Goal: Transaction & Acquisition: Purchase product/service

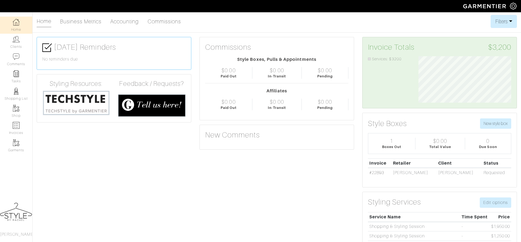
scroll to position [46, 101]
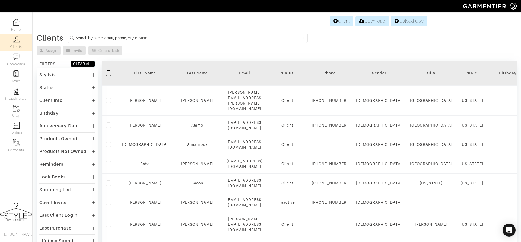
click at [254, 37] on input at bounding box center [188, 37] width 225 height 7
type input "samantha"
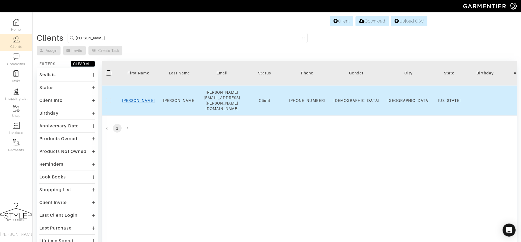
click at [138, 98] on link "Samantha" at bounding box center [138, 100] width 33 height 4
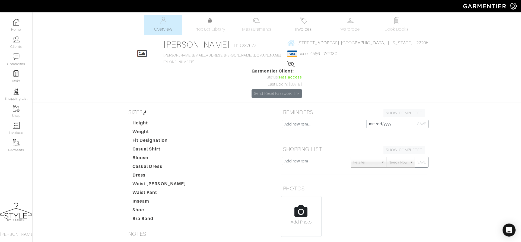
click at [309, 25] on link "Invoices" at bounding box center [303, 25] width 38 height 20
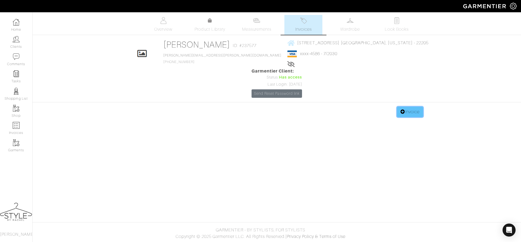
click at [414, 107] on link "Invoice" at bounding box center [410, 112] width 26 height 10
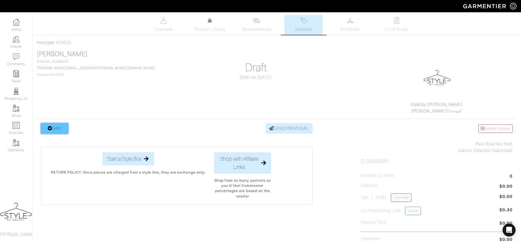
click at [62, 131] on link "Item" at bounding box center [54, 128] width 27 height 10
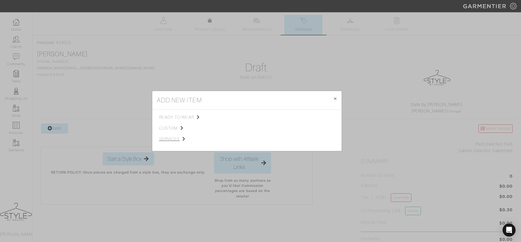
click at [177, 142] on span "services" at bounding box center [186, 139] width 55 height 7
click at [229, 117] on span "Styling Service" at bounding box center [235, 116] width 27 height 4
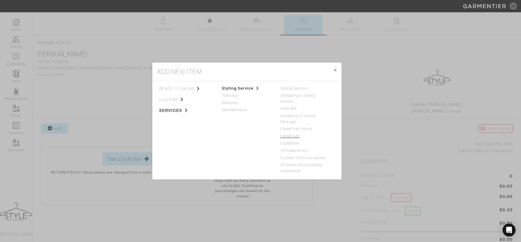
click at [283, 134] on link "Closet Edit" at bounding box center [290, 136] width 20 height 4
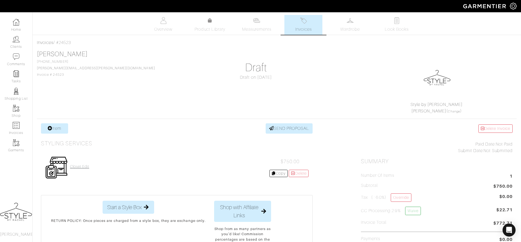
click at [78, 167] on h4 "Closet Edit" at bounding box center [79, 166] width 19 height 5
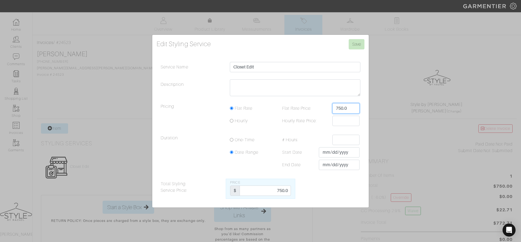
drag, startPoint x: 349, startPoint y: 108, endPoint x: 324, endPoint y: 108, distance: 24.4
click at [324, 108] on div "Flat Rate Price: 750.0" at bounding box center [319, 108] width 90 height 10
type input "850"
drag, startPoint x: 276, startPoint y: 190, endPoint x: 300, endPoint y: 190, distance: 24.1
click at [300, 191] on div "Total Styling Service Price: Price $ 750.0" at bounding box center [261, 188] width 208 height 20
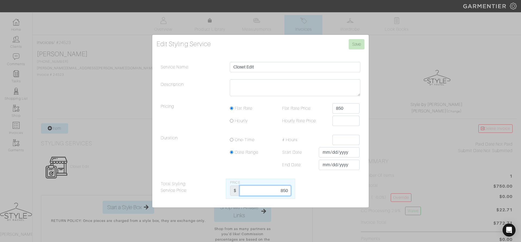
type input "850"
click at [284, 83] on textarea "Description" at bounding box center [295, 87] width 130 height 17
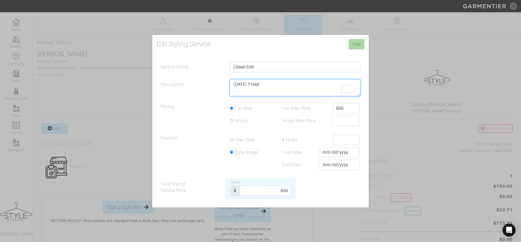
type textarea "[DATE] 11AM"
click at [354, 47] on input "Save" at bounding box center [357, 44] width 16 height 10
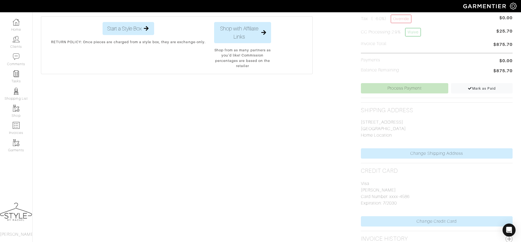
scroll to position [203, 0]
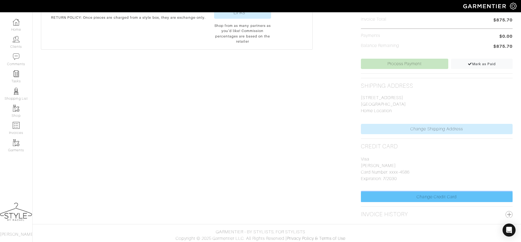
click at [417, 194] on link "Change Credit Card" at bounding box center [437, 196] width 152 height 10
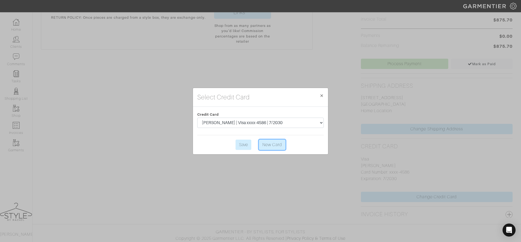
click at [276, 142] on link "New Card" at bounding box center [272, 144] width 27 height 10
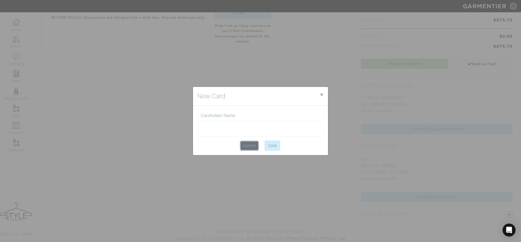
click at [247, 145] on link "Cancel" at bounding box center [249, 145] width 17 height 8
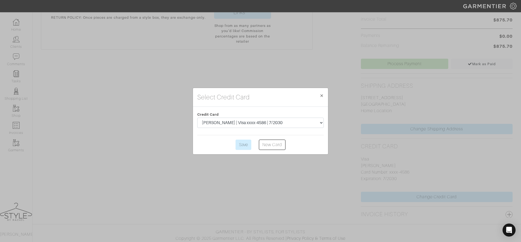
click at [285, 146] on center "Save New Card" at bounding box center [260, 144] width 126 height 10
click at [239, 140] on input "Save" at bounding box center [243, 144] width 16 height 10
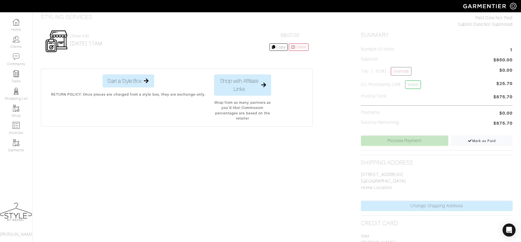
scroll to position [126, 0]
click at [423, 140] on link "Process Payment" at bounding box center [404, 140] width 87 height 10
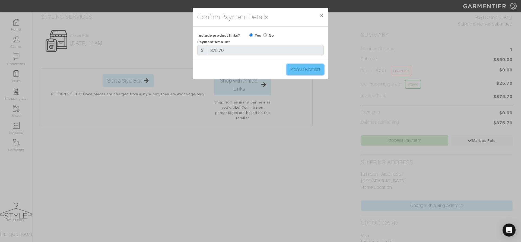
click at [302, 72] on input "Process Payment" at bounding box center [305, 69] width 37 height 10
type input "Process Payment"
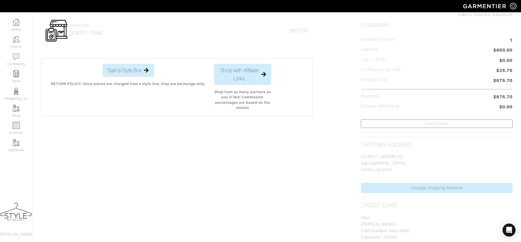
scroll to position [0, 0]
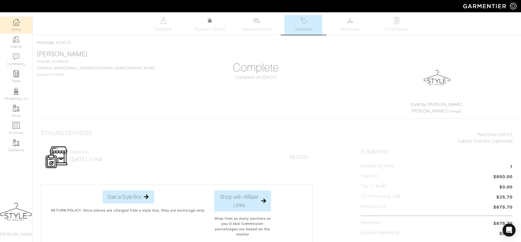
click at [15, 20] on img at bounding box center [16, 22] width 7 height 7
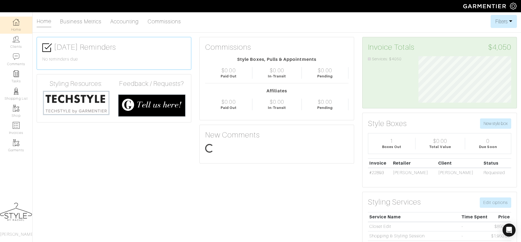
scroll to position [46, 101]
